Goal: Navigation & Orientation: Find specific page/section

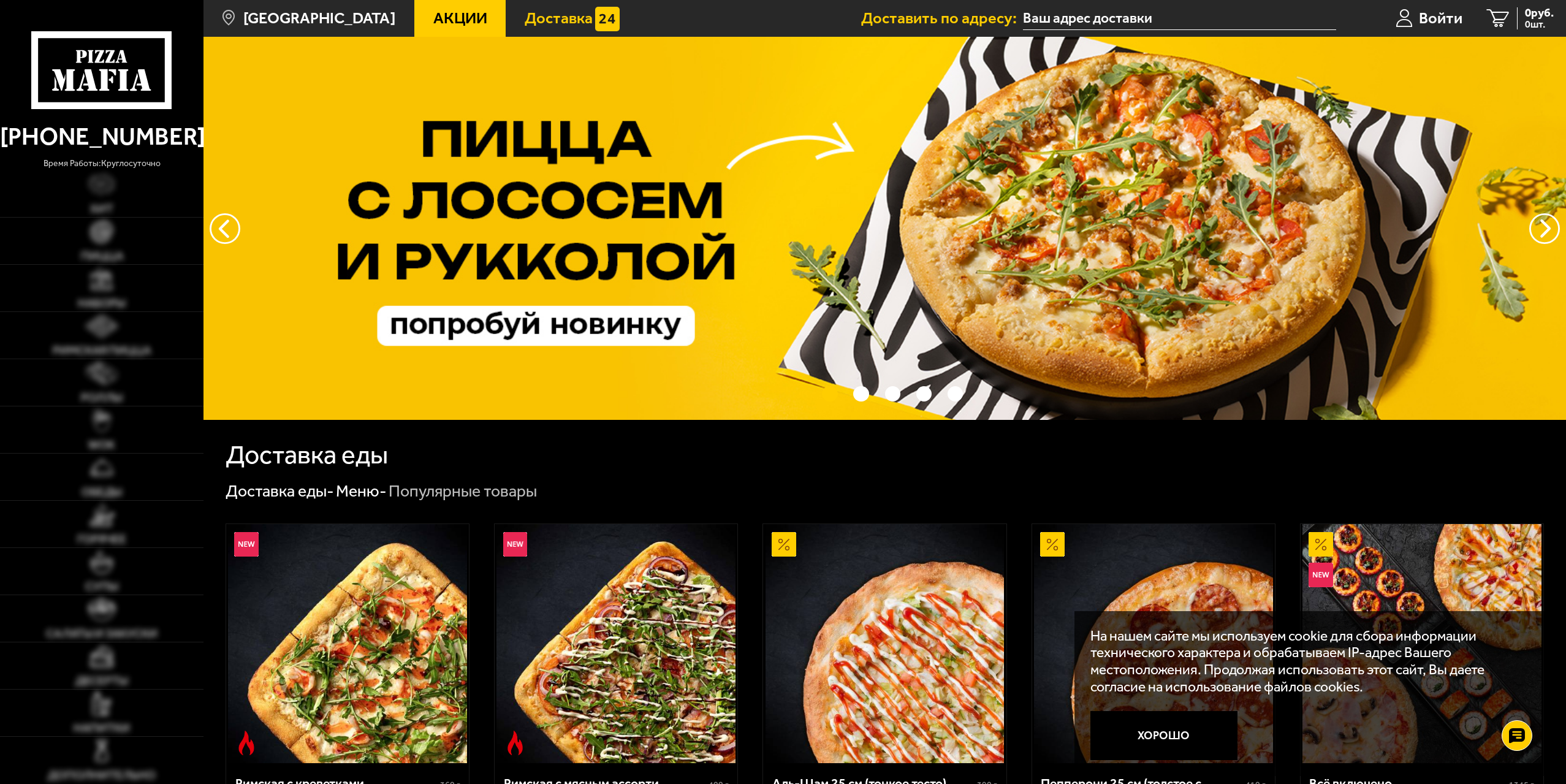
click at [524, 24] on span "Доставка" at bounding box center [558, 18] width 68 height 16
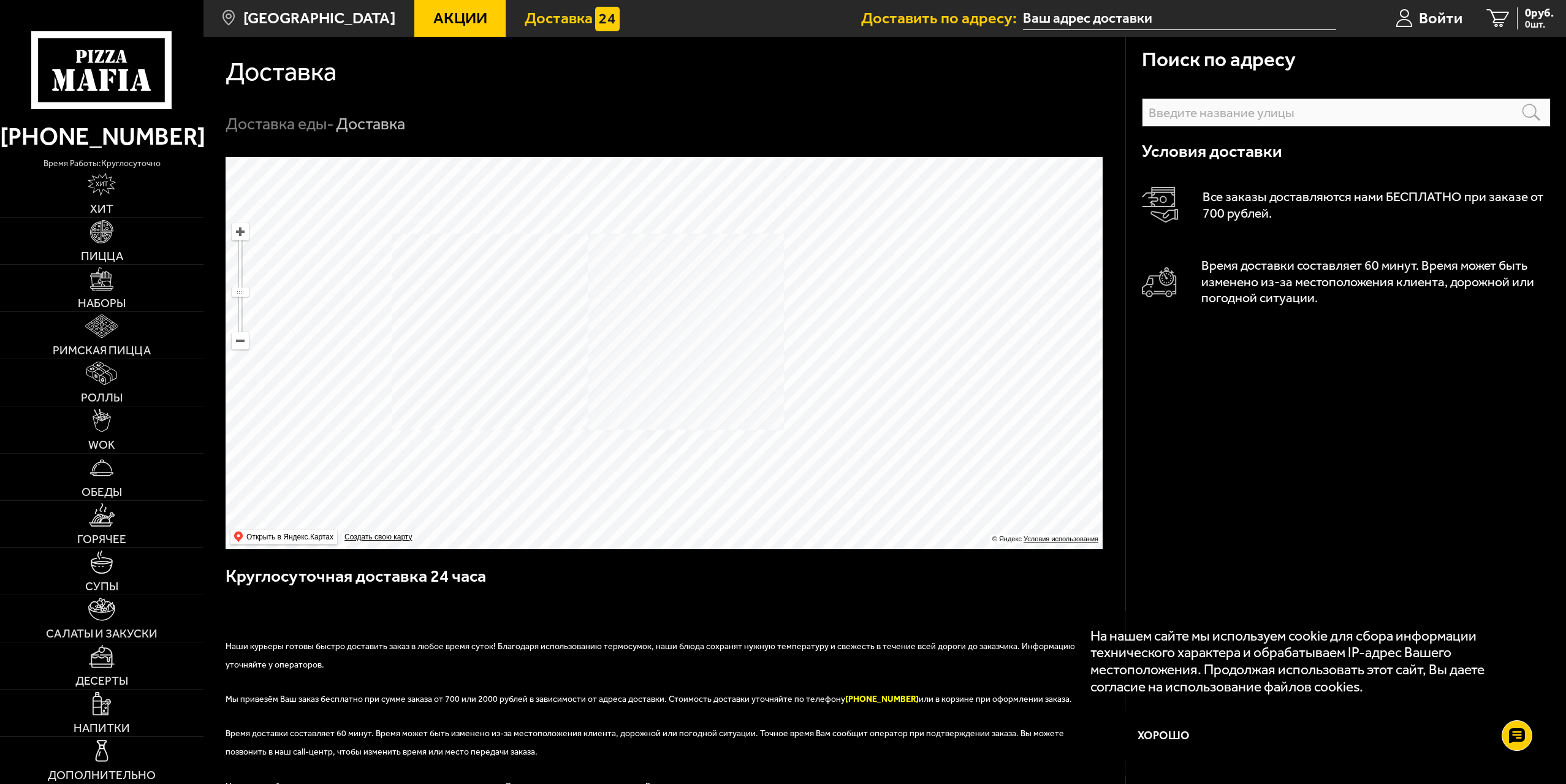
click at [709, 413] on ymaps at bounding box center [664, 353] width 877 height 392
click at [734, 352] on ymaps at bounding box center [664, 353] width 877 height 392
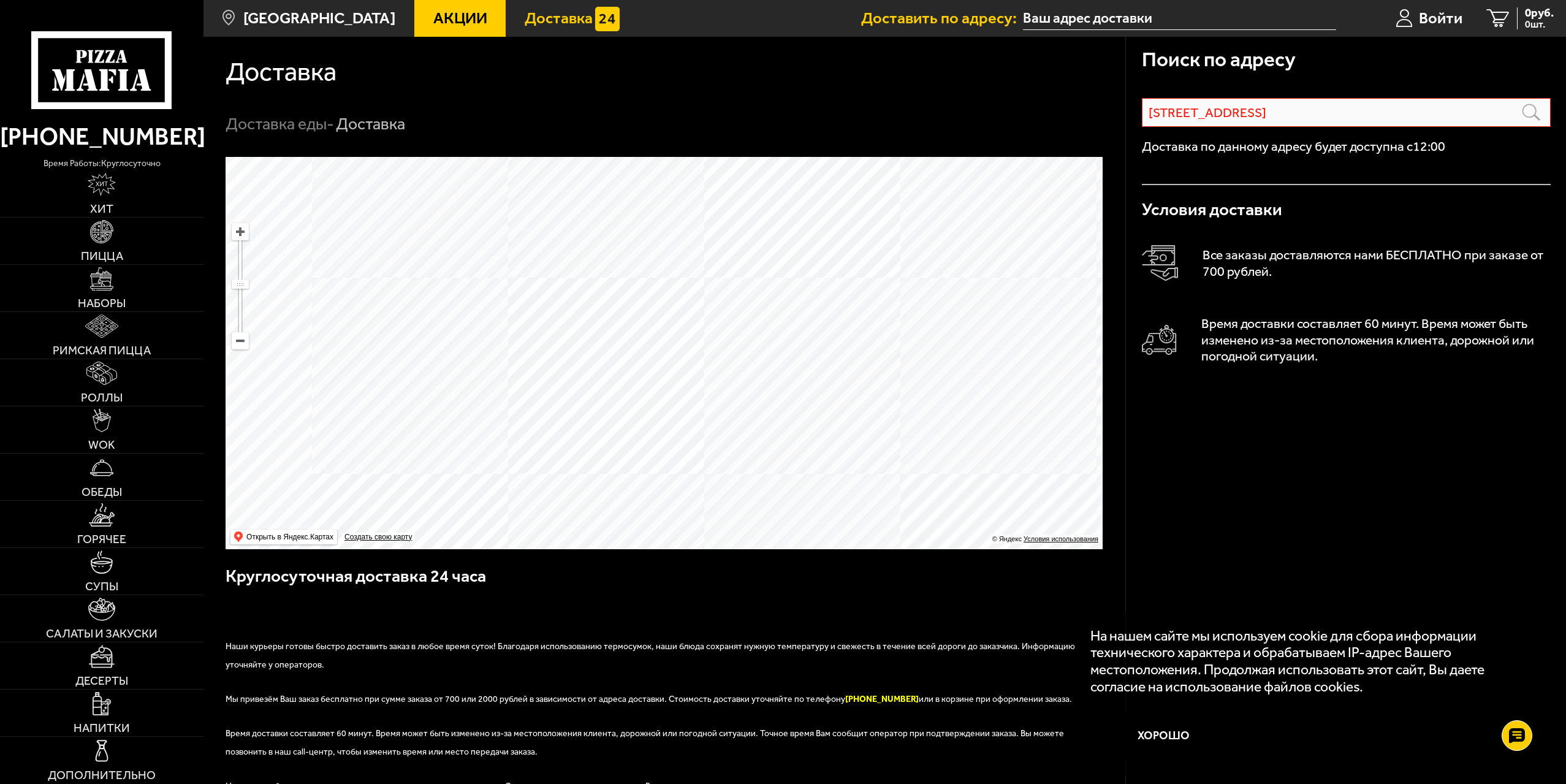
drag, startPoint x: 607, startPoint y: 292, endPoint x: 821, endPoint y: 520, distance: 312.7
click at [820, 540] on ymaps at bounding box center [664, 353] width 877 height 392
click at [632, 249] on ymaps at bounding box center [664, 353] width 877 height 392
click at [598, 249] on ymaps at bounding box center [664, 353] width 877 height 392
click at [679, 302] on ymaps at bounding box center [664, 353] width 877 height 392
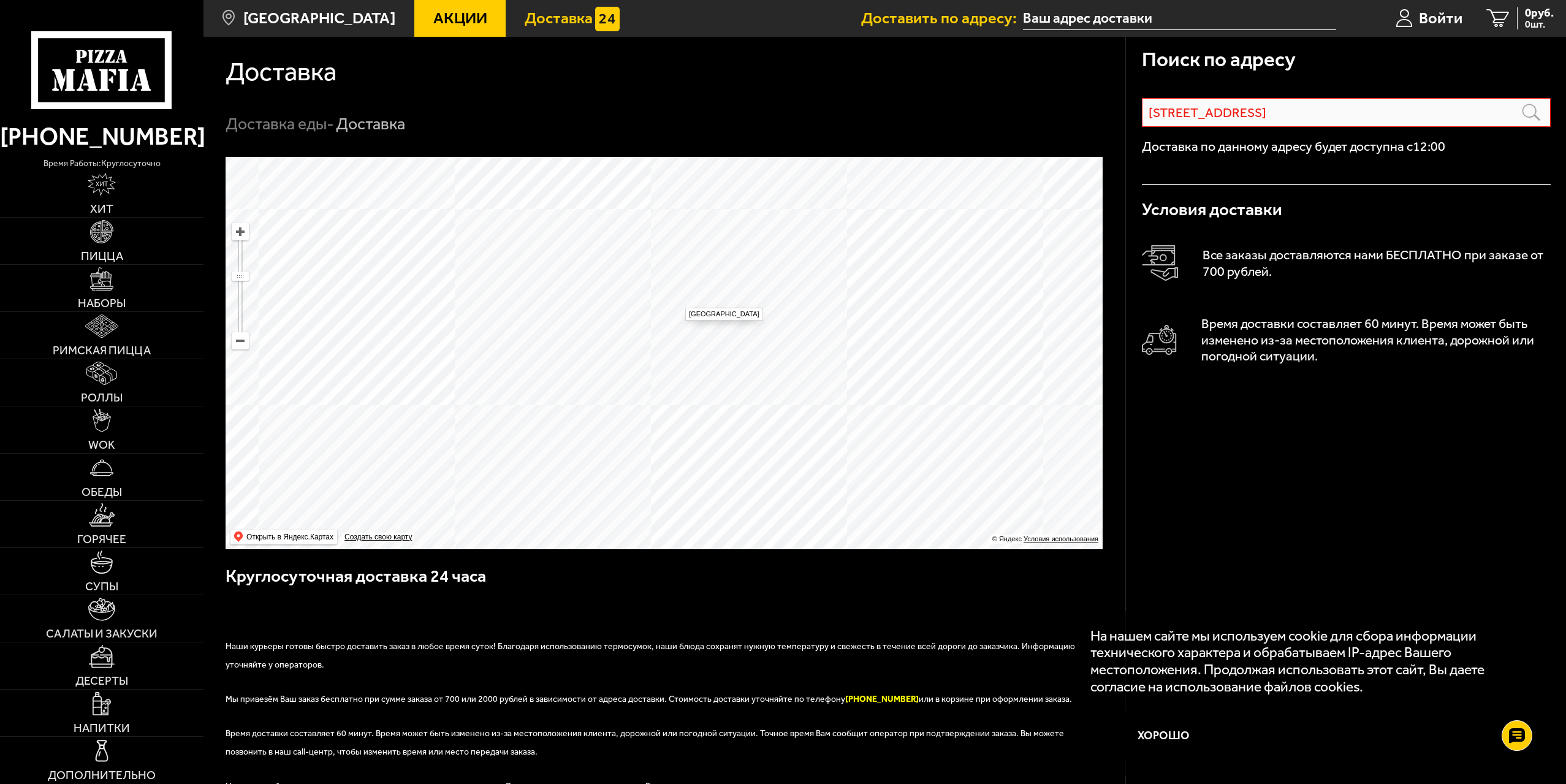
type input "[STREET_ADDRESS]"
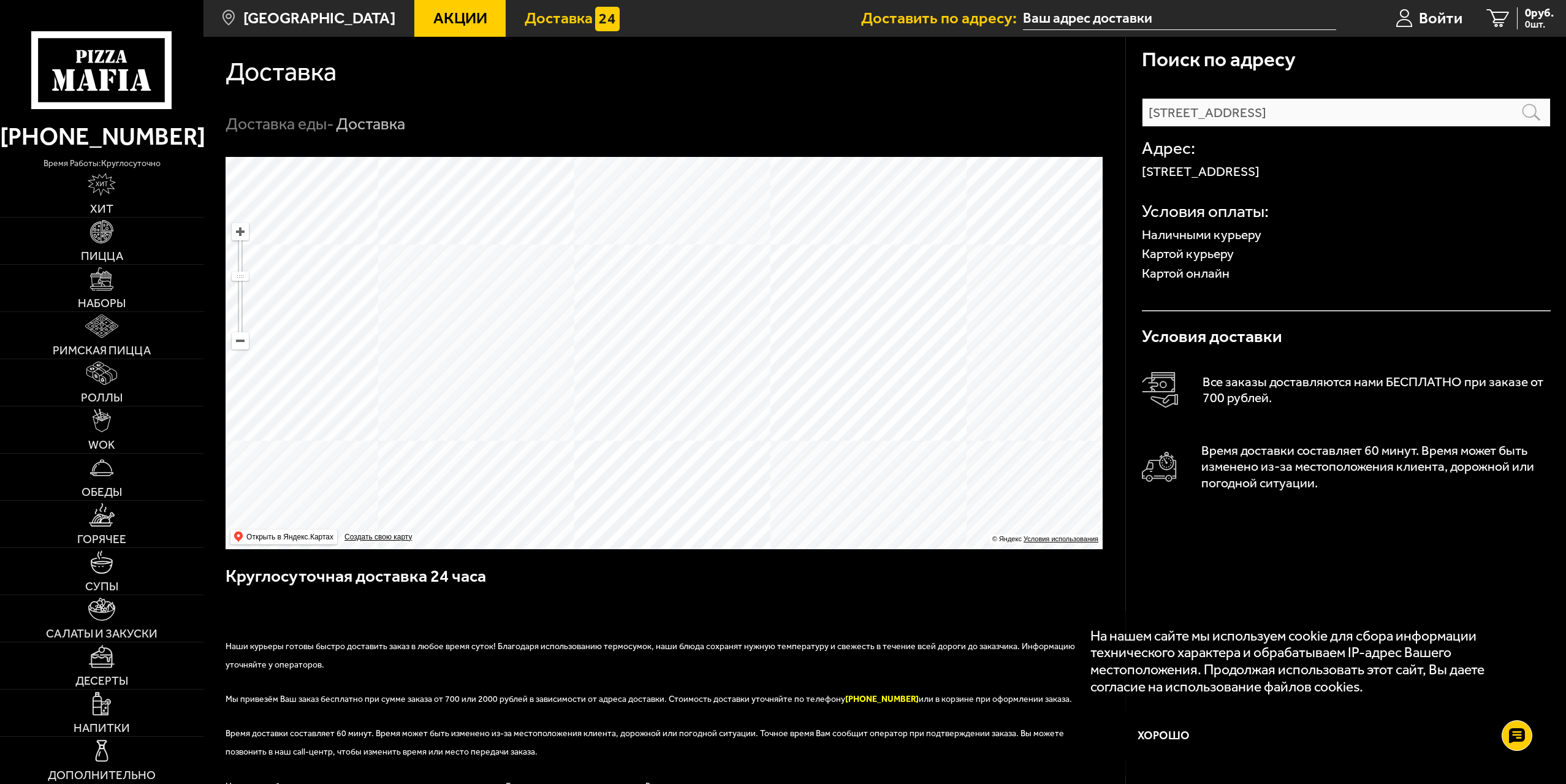
drag, startPoint x: 760, startPoint y: 394, endPoint x: 675, endPoint y: 237, distance: 178.5
click at [677, 237] on ymaps at bounding box center [664, 353] width 877 height 392
